Goal: Task Accomplishment & Management: Use online tool/utility

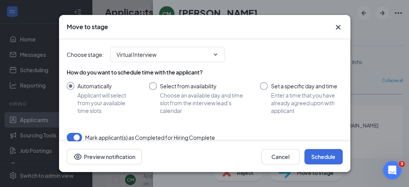
scroll to position [170, 0]
click at [339, 25] on icon "Cross" at bounding box center [337, 27] width 9 height 9
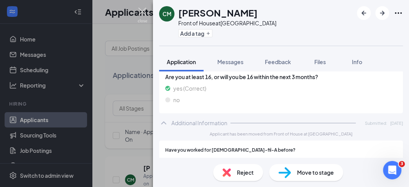
click at [142, 15] on img at bounding box center [143, 15] width 10 height 15
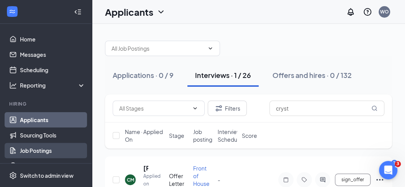
scroll to position [94, 0]
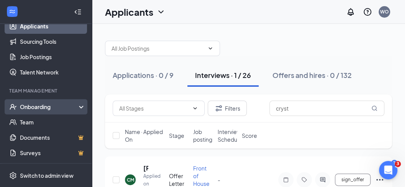
click at [55, 105] on div "Onboarding" at bounding box center [49, 107] width 59 height 8
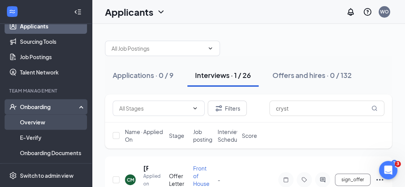
click at [56, 120] on link "Overview" at bounding box center [53, 121] width 66 height 15
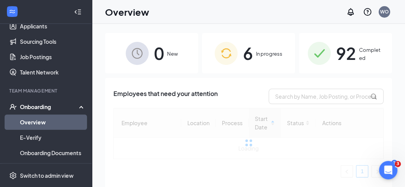
click at [256, 53] on div "6 In progress" at bounding box center [248, 53] width 93 height 40
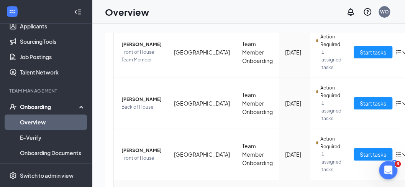
scroll to position [282, 0]
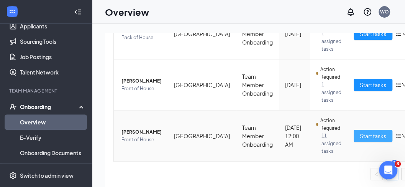
click at [360, 136] on span "Start tasks" at bounding box center [373, 135] width 26 height 8
